Goal: Check status: Check status

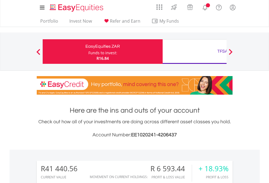
scroll to position [52, 85]
click at [88, 51] on div "Funds to invest:" at bounding box center [102, 52] width 29 height 5
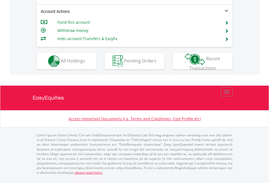
scroll to position [522, 0]
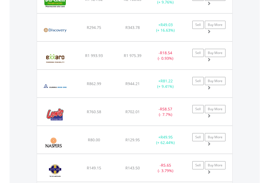
scroll to position [52, 85]
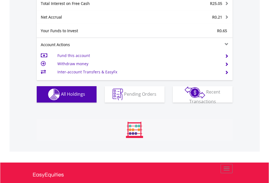
scroll to position [52, 85]
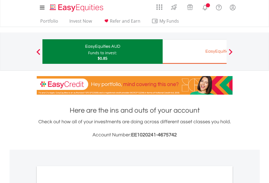
scroll to position [327, 0]
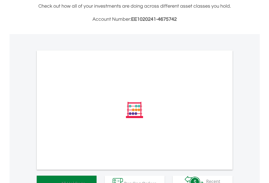
click at [61, 180] on span "All Holdings" at bounding box center [73, 183] width 24 height 6
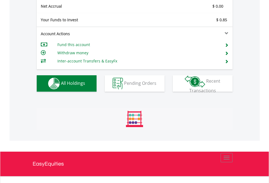
scroll to position [616, 0]
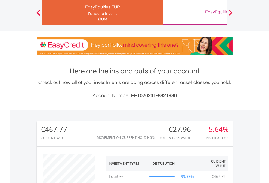
scroll to position [52, 85]
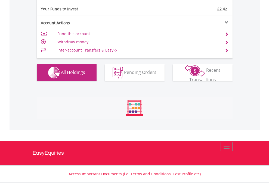
scroll to position [605, 0]
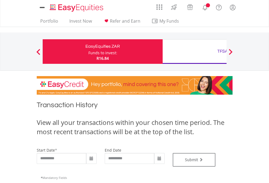
type input "**********"
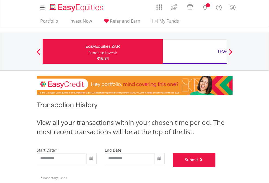
click at [216, 166] on button "Submit" at bounding box center [194, 160] width 43 height 14
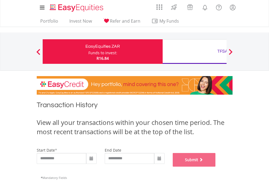
scroll to position [221, 0]
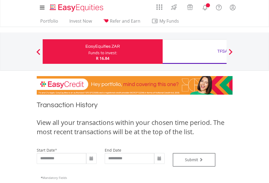
click at [195, 51] on div "TFSA" at bounding box center [222, 51] width 113 height 8
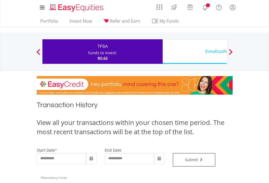
type input "**********"
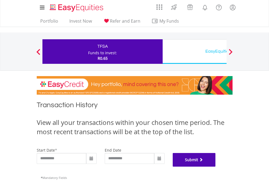
click at [216, 166] on button "Submit" at bounding box center [194, 160] width 43 height 14
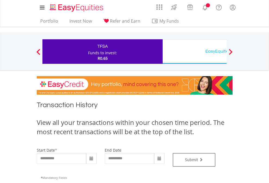
click at [195, 51] on div "EasyEquities USD" at bounding box center [222, 51] width 113 height 8
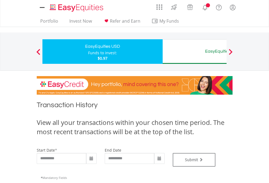
type input "**********"
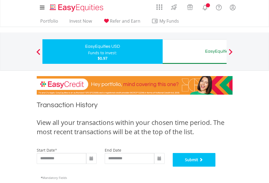
click at [216, 166] on button "Submit" at bounding box center [194, 160] width 43 height 14
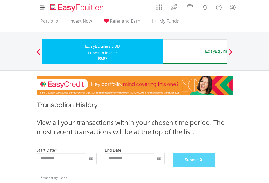
scroll to position [221, 0]
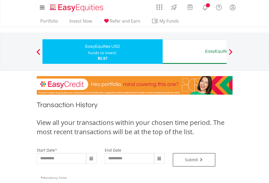
click at [195, 51] on div "EasyEquities AUD" at bounding box center [222, 51] width 113 height 8
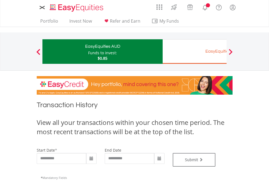
type input "**********"
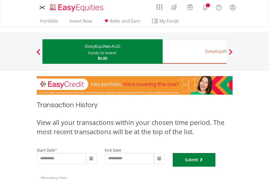
click at [216, 166] on button "Submit" at bounding box center [194, 160] width 43 height 14
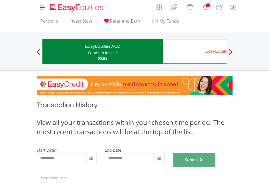
scroll to position [221, 0]
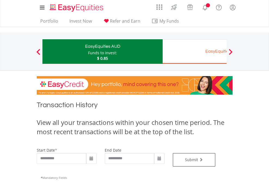
click at [195, 51] on div "EasyEquities EUR" at bounding box center [222, 51] width 113 height 8
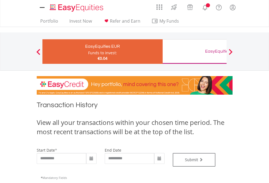
type input "**********"
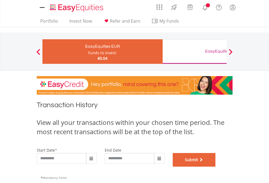
click at [216, 166] on button "Submit" at bounding box center [194, 160] width 43 height 14
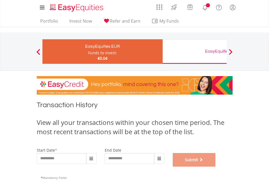
scroll to position [221, 0]
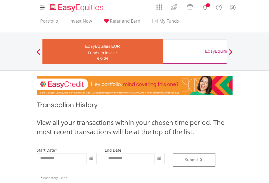
click at [195, 51] on div "EasyEquities GBP" at bounding box center [222, 51] width 113 height 8
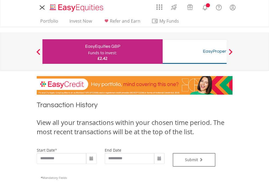
type input "**********"
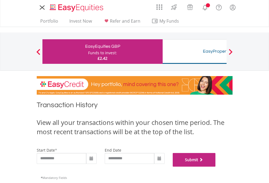
click at [216, 166] on button "Submit" at bounding box center [194, 160] width 43 height 14
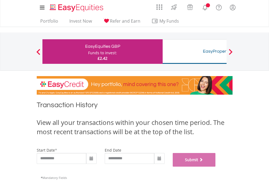
scroll to position [221, 0]
